Goal: Task Accomplishment & Management: Use online tool/utility

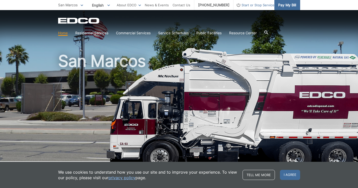
click at [296, 5] on span "Pay My Bill" at bounding box center [287, 5] width 18 height 6
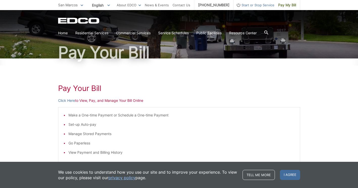
scroll to position [43, 0]
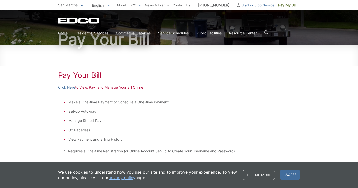
click at [80, 90] on p "Click Here to View, Pay, and Manage Your Bill Online" at bounding box center [179, 88] width 242 height 6
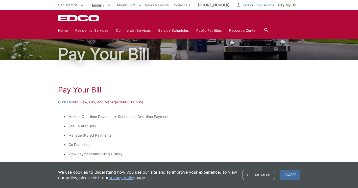
scroll to position [13, 0]
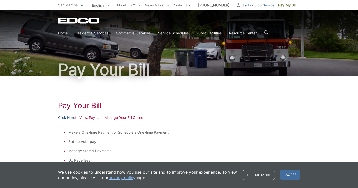
click at [58, 121] on link "Click Here" at bounding box center [66, 118] width 17 height 6
